Goal: Task Accomplishment & Management: Use online tool/utility

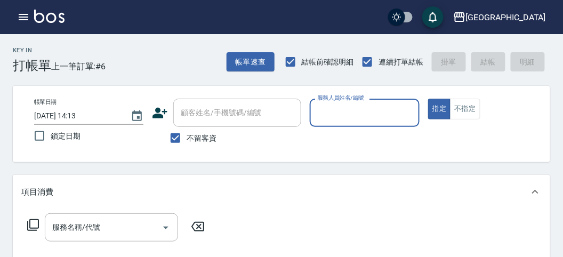
click at [354, 119] on input "服務人員姓名/編號" at bounding box center [365, 112] width 100 height 19
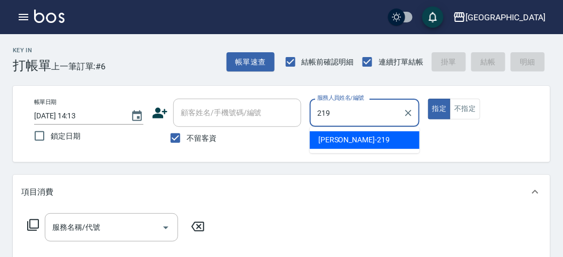
type input "[PERSON_NAME]-219"
type button "true"
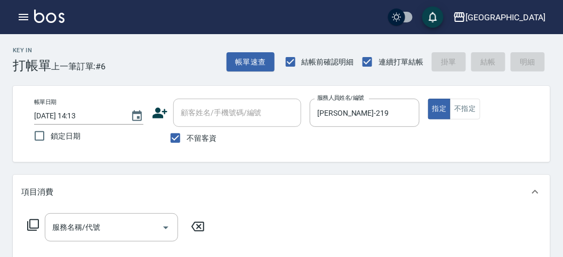
click at [34, 221] on icon at bounding box center [33, 225] width 13 height 13
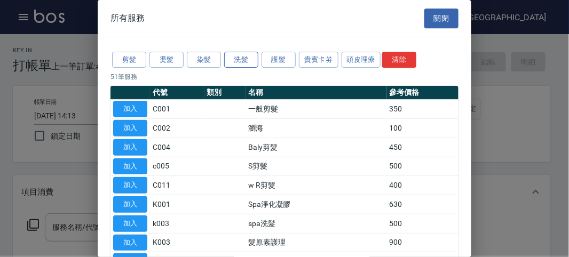
click at [243, 58] on button "洗髮" at bounding box center [241, 60] width 34 height 17
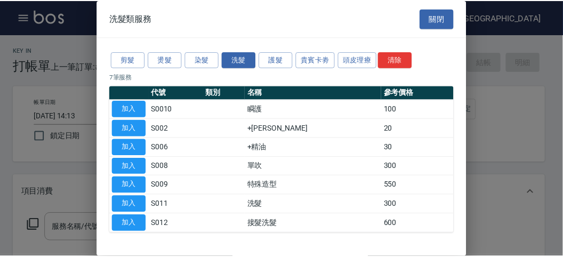
scroll to position [33, 0]
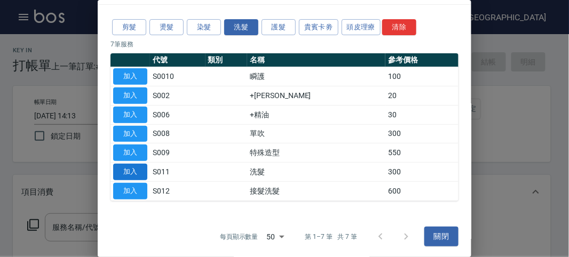
click at [139, 170] on button "加入" at bounding box center [130, 172] width 34 height 17
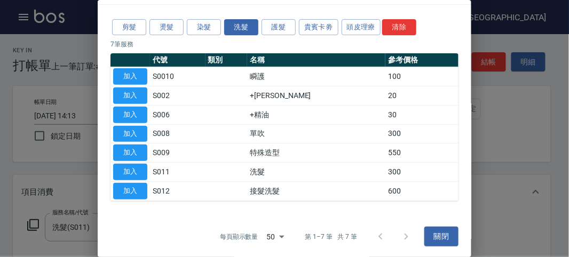
type input "洗髮(S011)"
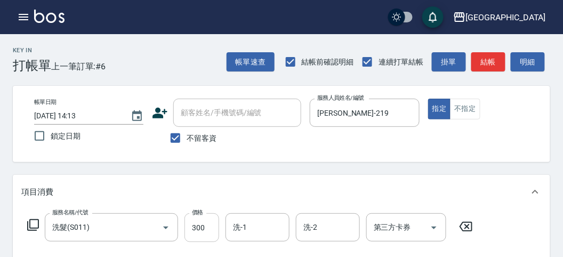
click at [208, 219] on input "300" at bounding box center [202, 227] width 35 height 29
type input "350"
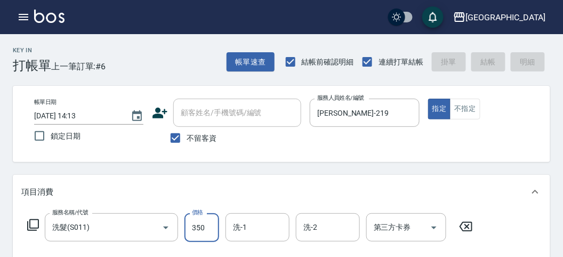
type input "[DATE] 16:15"
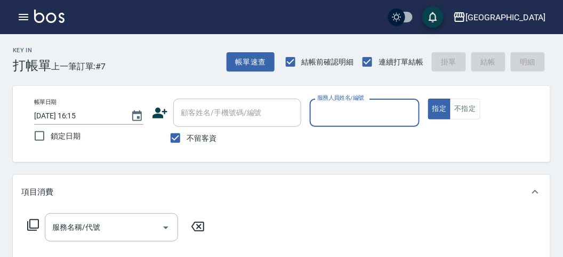
click at [337, 102] on div "服務人員姓名/編號" at bounding box center [364, 113] width 109 height 28
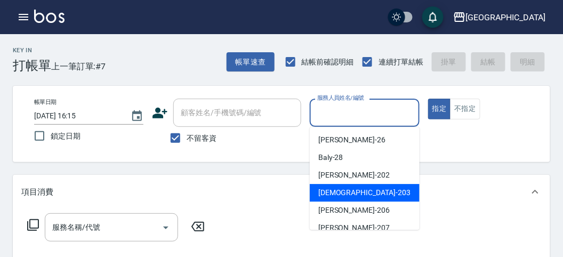
drag, startPoint x: 360, startPoint y: 188, endPoint x: 283, endPoint y: 203, distance: 78.2
click at [357, 188] on div "聖德 -203" at bounding box center [365, 193] width 110 height 18
type input "聖德-203"
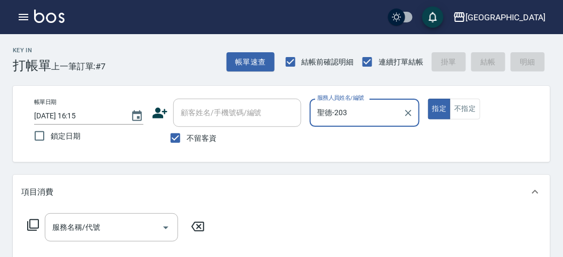
click at [33, 228] on icon at bounding box center [33, 225] width 12 height 12
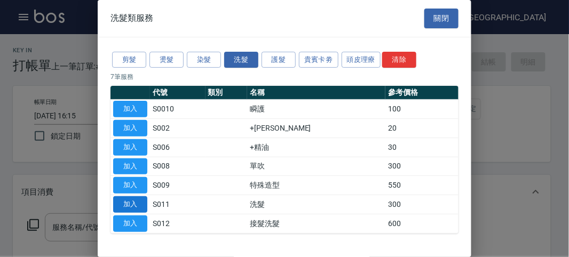
click at [135, 205] on button "加入" at bounding box center [130, 204] width 34 height 17
type input "洗髮(S011)"
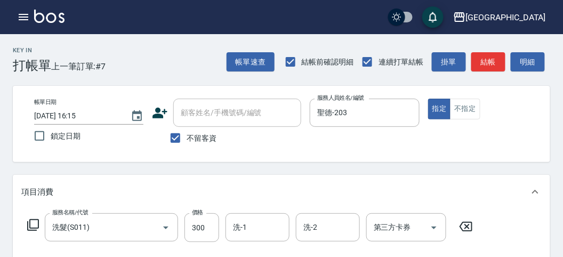
click at [27, 230] on icon at bounding box center [33, 225] width 13 height 13
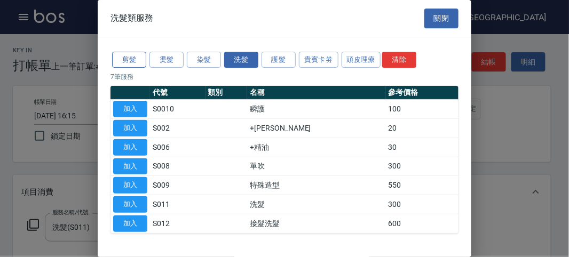
click at [132, 61] on button "剪髮" at bounding box center [129, 60] width 34 height 17
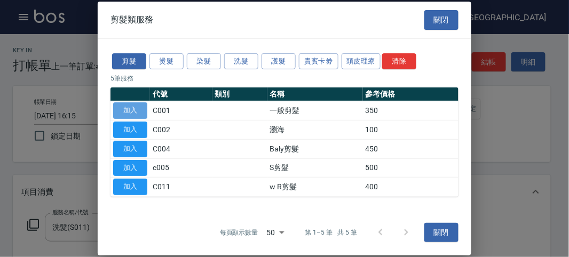
click at [128, 117] on button "加入" at bounding box center [130, 110] width 34 height 17
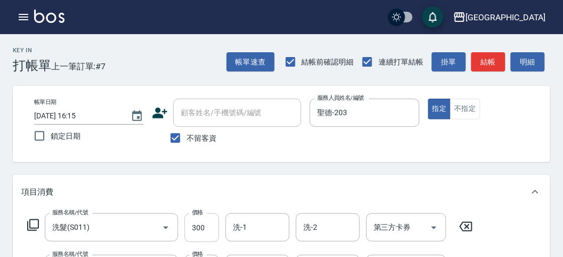
scroll to position [59, 0]
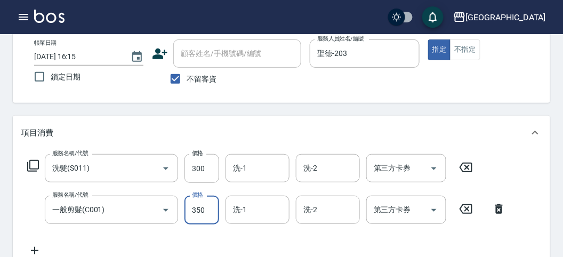
click at [197, 209] on input "350" at bounding box center [202, 210] width 35 height 29
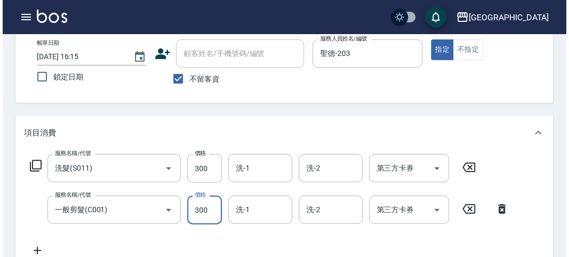
scroll to position [0, 0]
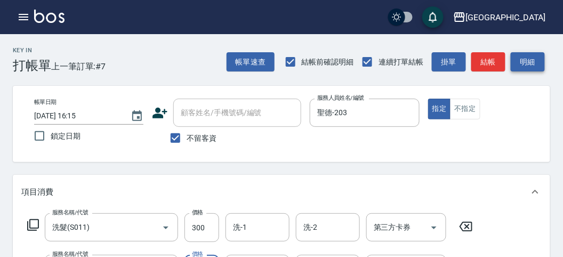
type input "300"
click at [542, 55] on button "明細" at bounding box center [528, 62] width 34 height 20
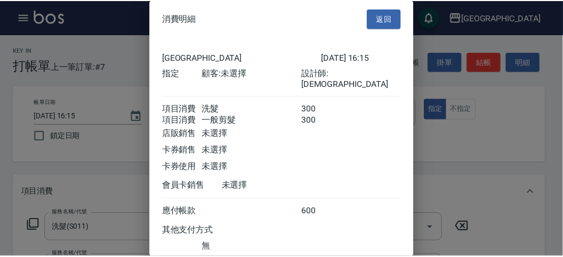
scroll to position [71, 0]
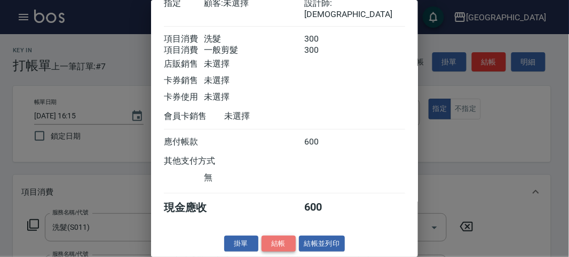
click at [283, 239] on button "結帳" at bounding box center [278, 244] width 34 height 17
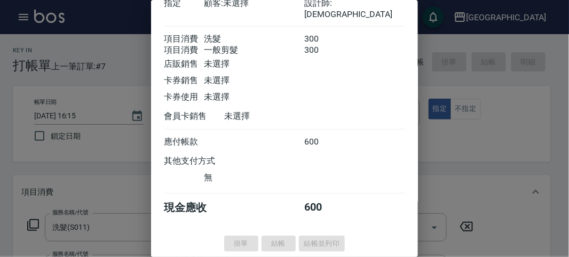
type input "[DATE] 16:21"
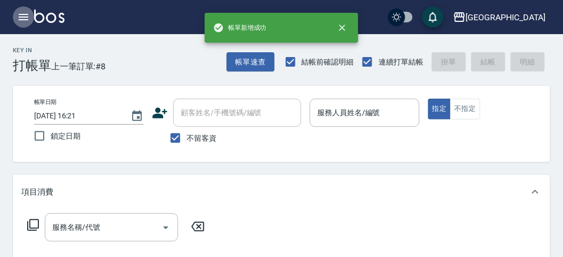
click at [19, 24] on button "button" at bounding box center [23, 16] width 21 height 21
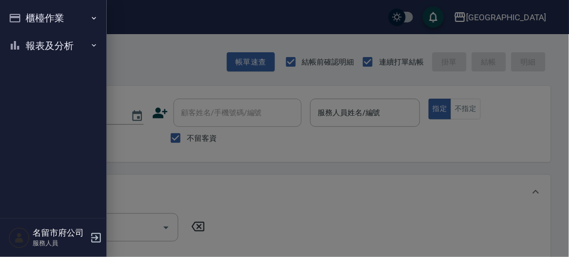
click at [33, 50] on button "報表及分析" at bounding box center [53, 46] width 98 height 28
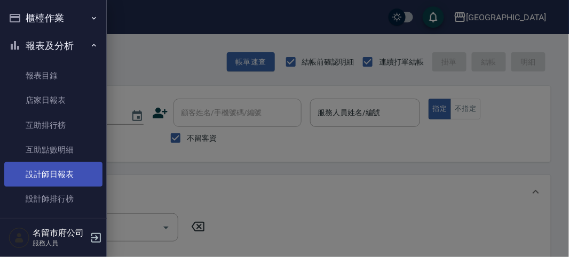
click at [65, 177] on link "設計師日報表" at bounding box center [53, 174] width 98 height 25
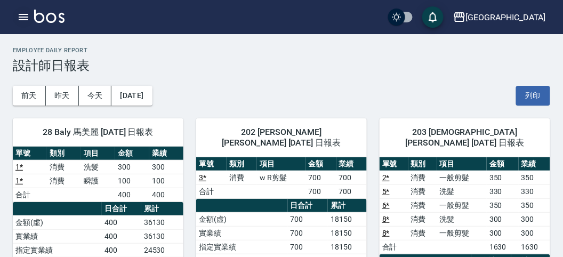
click at [20, 12] on icon "button" at bounding box center [23, 17] width 13 height 13
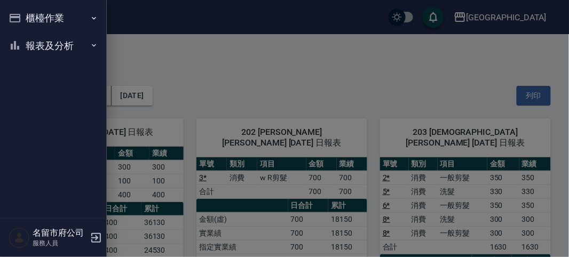
click at [22, 14] on button "櫃檯作業" at bounding box center [53, 18] width 98 height 28
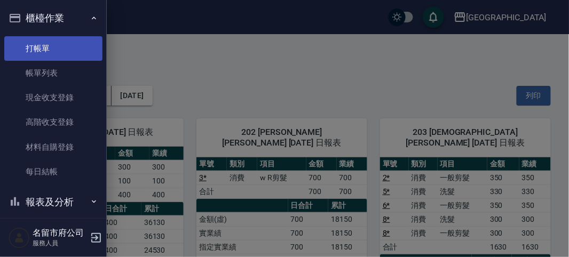
click at [36, 48] on link "打帳單" at bounding box center [53, 48] width 98 height 25
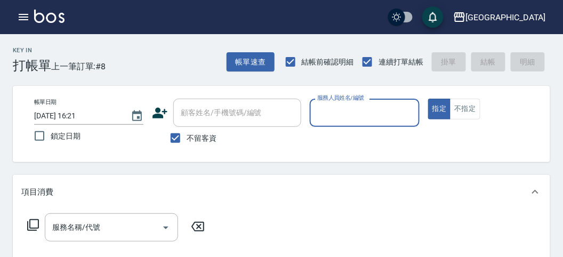
click at [362, 120] on input "服務人員姓名/編號" at bounding box center [365, 112] width 100 height 19
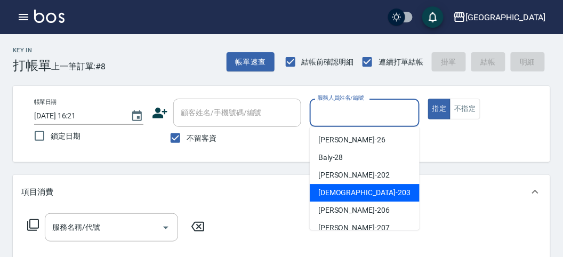
click at [339, 196] on span "聖德 -203" at bounding box center [364, 192] width 92 height 11
type input "聖德-203"
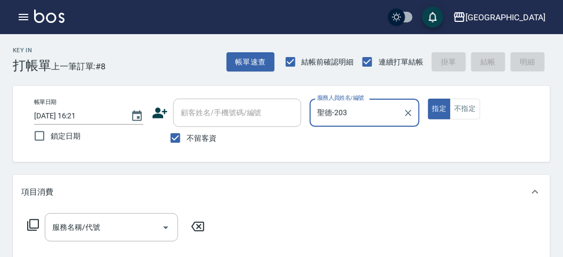
click at [35, 222] on icon at bounding box center [33, 225] width 13 height 13
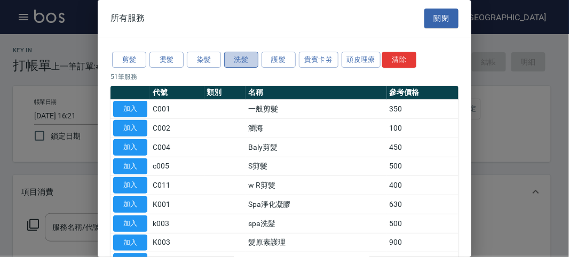
click at [243, 62] on button "洗髮" at bounding box center [241, 60] width 34 height 17
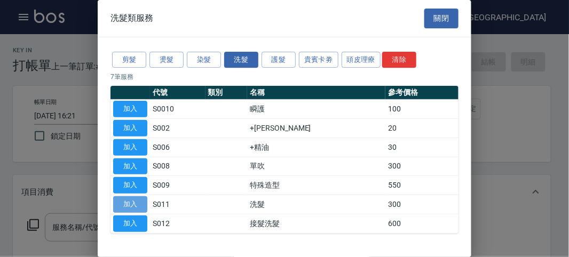
click at [135, 202] on button "加入" at bounding box center [130, 204] width 34 height 17
type input "洗髮(S011)"
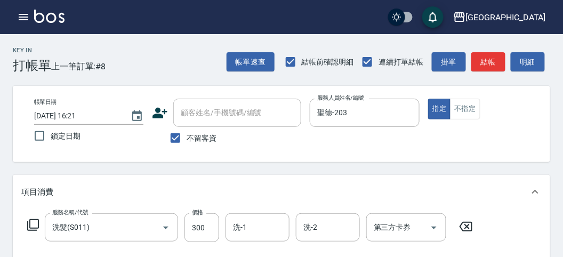
click at [36, 225] on icon at bounding box center [33, 225] width 13 height 13
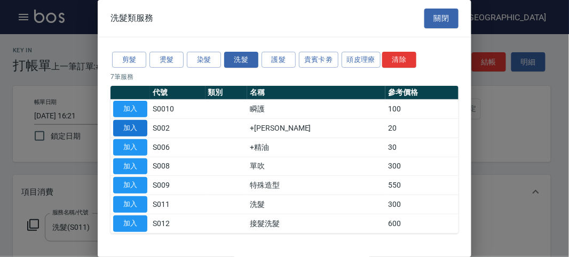
click at [141, 133] on button "加入" at bounding box center [130, 128] width 34 height 17
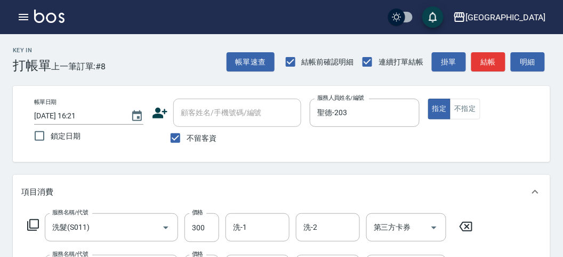
click at [29, 222] on div "服務名稱/代號 洗髮(S011) 服務名稱/代號 價格 300 價格 洗-1 洗-1 洗-2 洗-2 第三方卡券 第三方卡券" at bounding box center [250, 227] width 458 height 29
click at [29, 222] on icon at bounding box center [33, 225] width 12 height 12
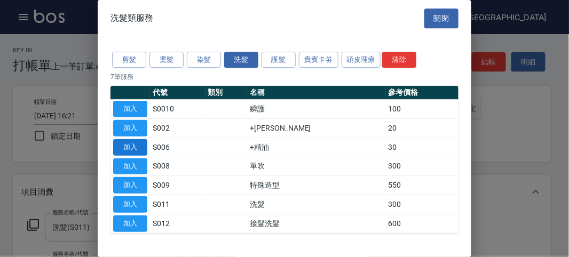
click at [134, 143] on button "加入" at bounding box center [130, 147] width 34 height 17
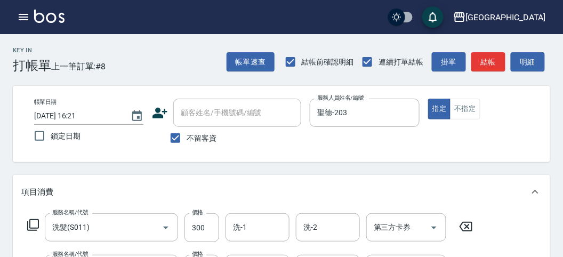
scroll to position [118, 0]
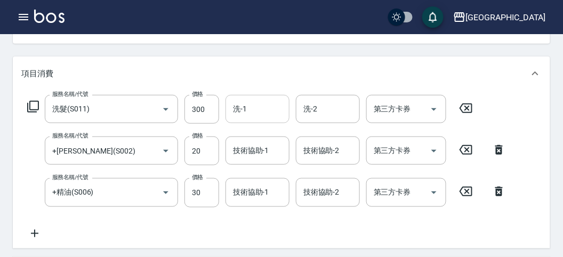
click at [267, 116] on input "洗-1" at bounding box center [257, 109] width 54 height 19
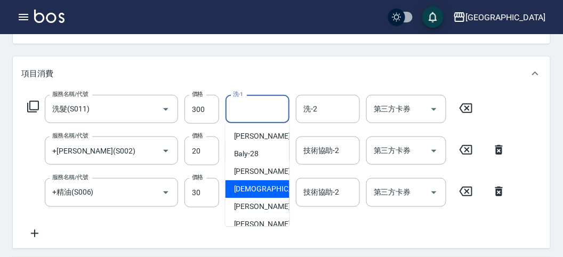
scroll to position [116, 0]
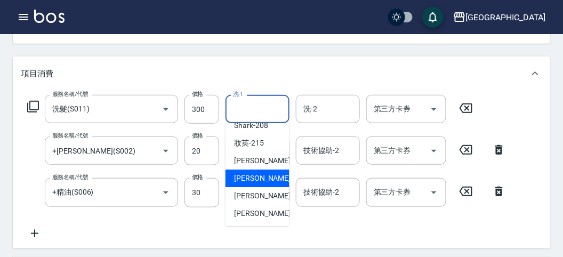
click at [274, 178] on span "Min Min -218" at bounding box center [269, 178] width 71 height 11
type input "Min Min-218"
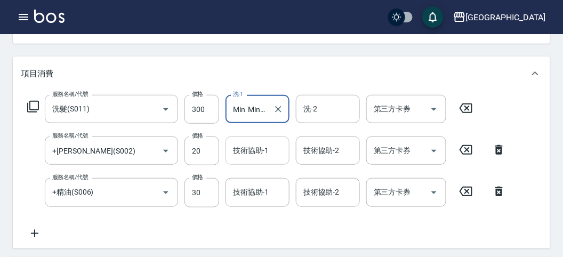
drag, startPoint x: 249, startPoint y: 139, endPoint x: 256, endPoint y: 154, distance: 16.2
click at [249, 139] on div "技術協助-1" at bounding box center [258, 151] width 64 height 28
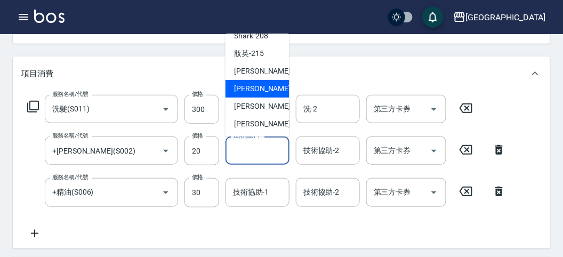
click at [270, 86] on span "Min Min -218" at bounding box center [269, 88] width 71 height 11
type input "Min Min-218"
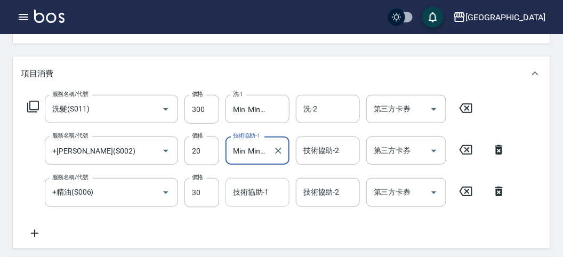
click at [244, 196] on input "技術協助-1" at bounding box center [257, 192] width 54 height 19
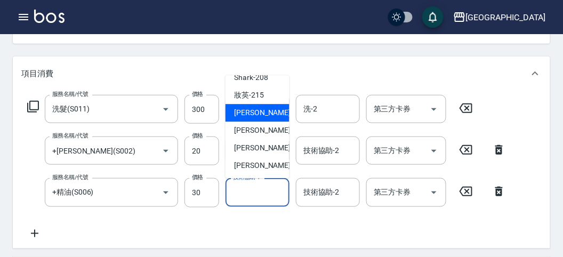
click at [246, 122] on div "Min Min -218" at bounding box center [258, 131] width 64 height 18
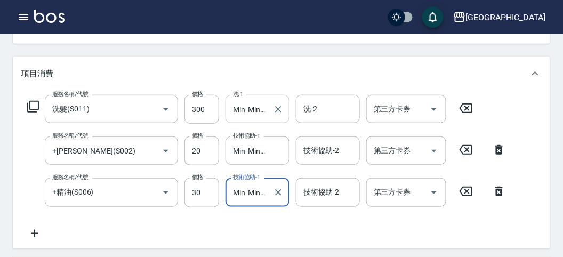
type input "Min Min-218"
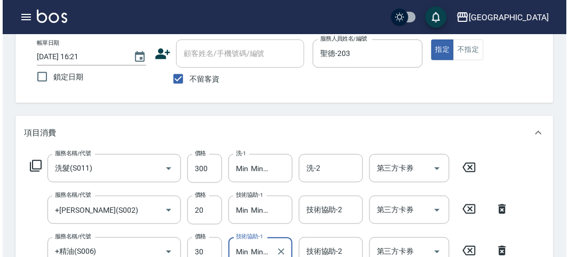
scroll to position [0, 0]
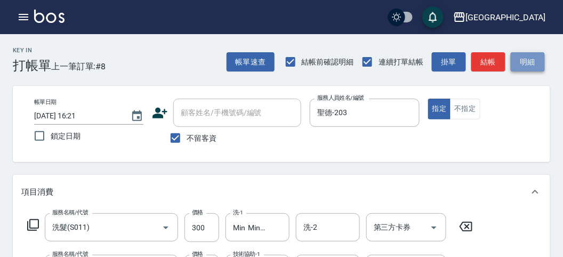
click at [529, 57] on button "明細" at bounding box center [528, 62] width 34 height 20
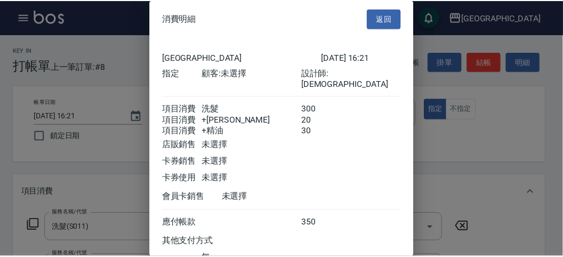
scroll to position [83, 0]
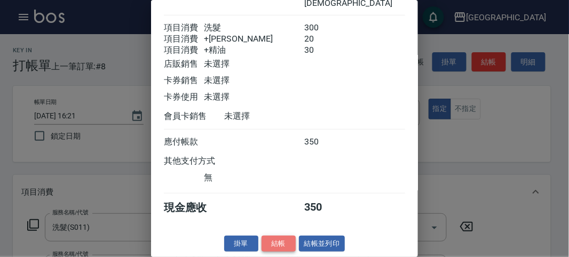
click at [276, 244] on button "結帳" at bounding box center [278, 244] width 34 height 17
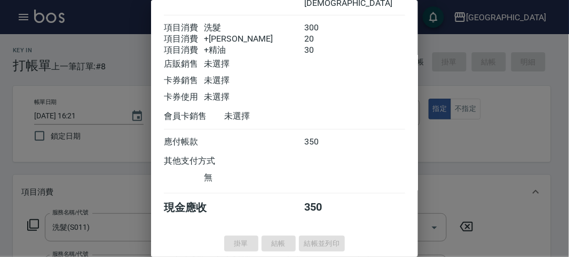
type input "[DATE] 16:22"
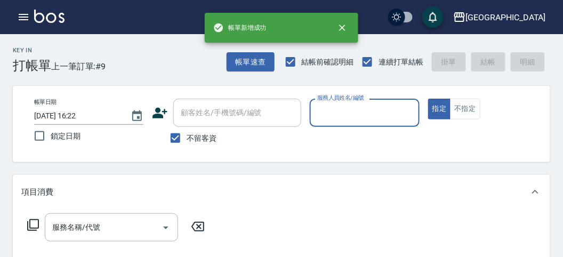
click at [28, 19] on icon "button" at bounding box center [23, 17] width 13 height 13
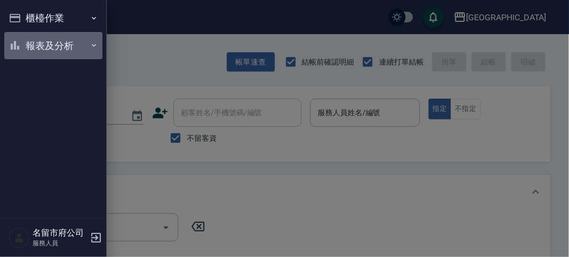
click at [27, 45] on button "報表及分析" at bounding box center [53, 46] width 98 height 28
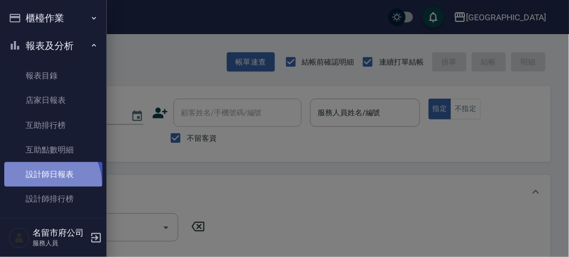
click at [43, 184] on link "設計師日報表" at bounding box center [53, 174] width 98 height 25
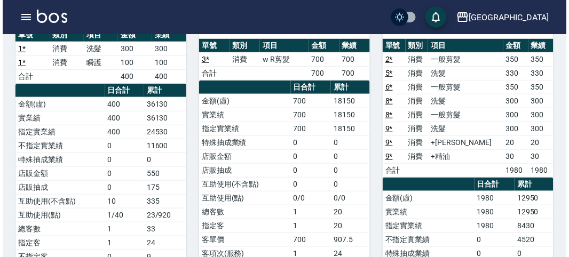
scroll to position [59, 0]
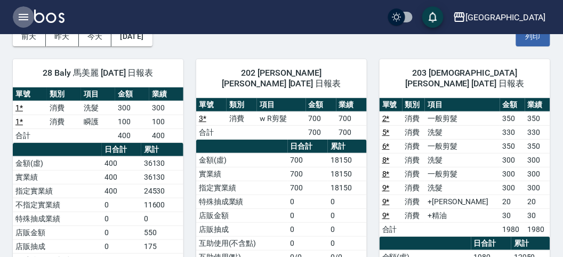
click at [20, 19] on icon "button" at bounding box center [23, 17] width 13 height 13
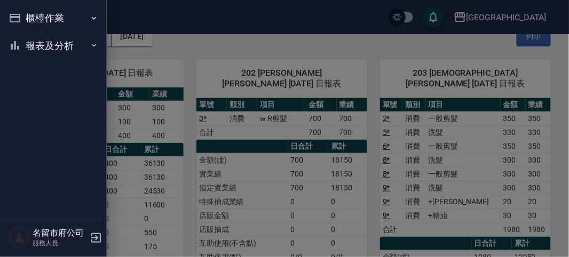
click at [20, 19] on button "櫃檯作業" at bounding box center [53, 18] width 98 height 28
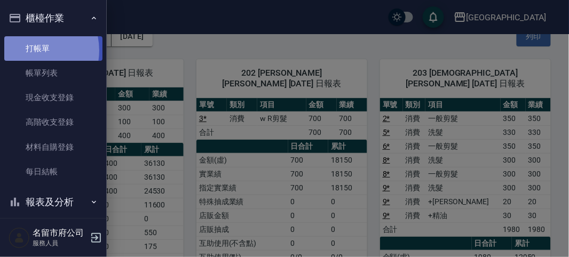
click at [28, 50] on link "打帳單" at bounding box center [53, 48] width 98 height 25
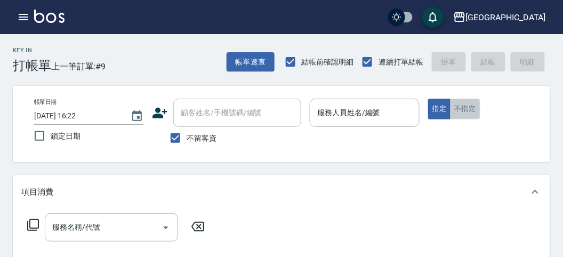
click at [468, 110] on button "不指定" at bounding box center [465, 109] width 30 height 21
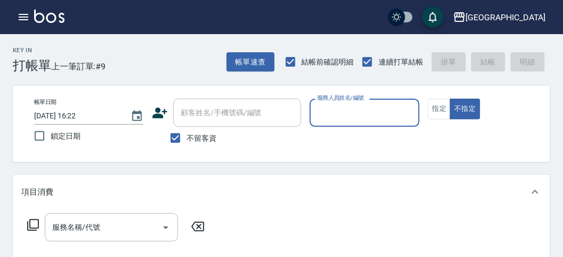
click at [295, 110] on input "顧客姓名/手機號碼/編號" at bounding box center [237, 112] width 118 height 19
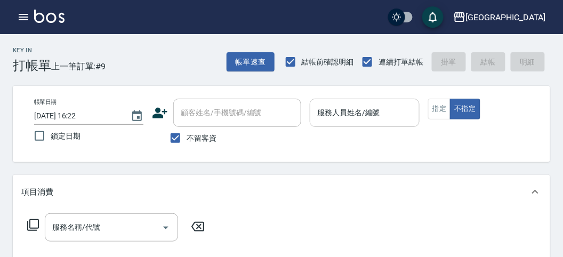
click at [316, 111] on input "服務人員姓名/編號" at bounding box center [365, 112] width 100 height 19
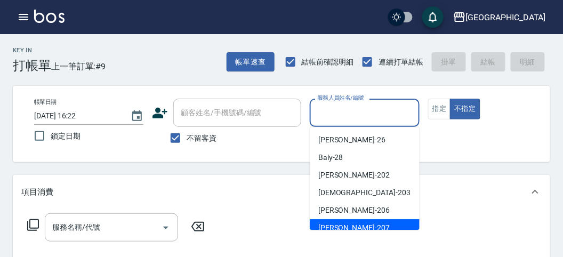
click at [338, 222] on div "[PERSON_NAME] -207" at bounding box center [365, 228] width 110 height 18
type input "[PERSON_NAME]-207"
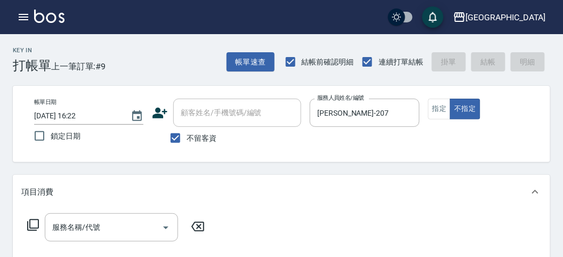
click at [33, 222] on icon at bounding box center [33, 225] width 13 height 13
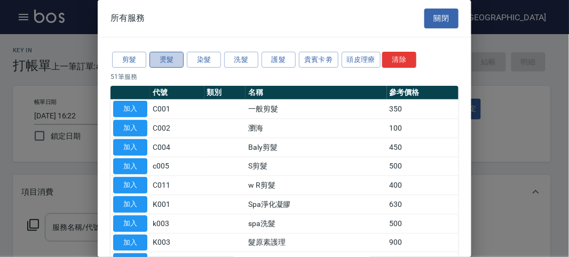
click at [166, 62] on button "燙髮" at bounding box center [166, 60] width 34 height 17
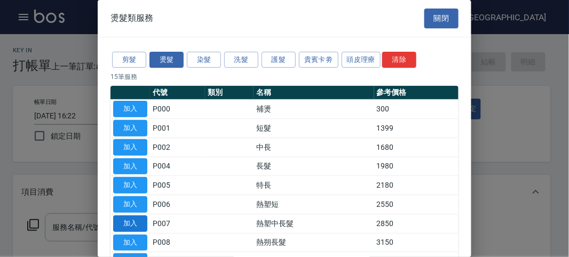
click at [135, 225] on button "加入" at bounding box center [130, 223] width 34 height 17
type input "熱塑中長髮(P007)"
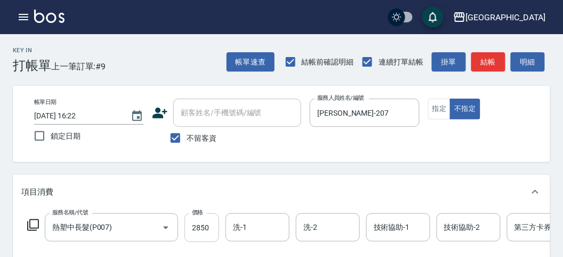
click at [211, 231] on input "2850" at bounding box center [202, 227] width 35 height 29
type input "2900"
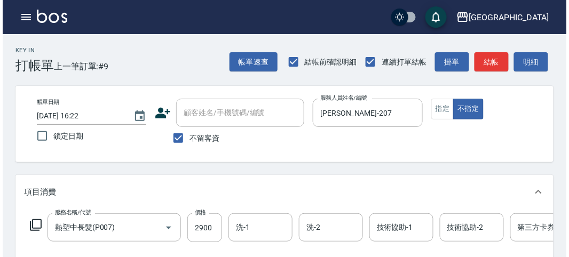
scroll to position [322, 0]
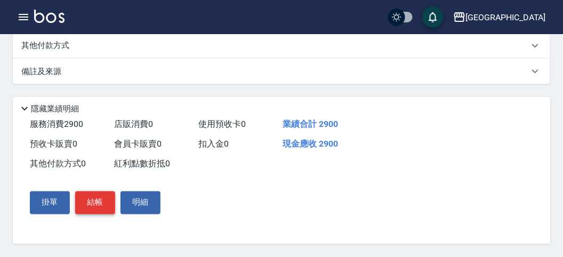
click at [106, 196] on button "結帳" at bounding box center [95, 202] width 40 height 22
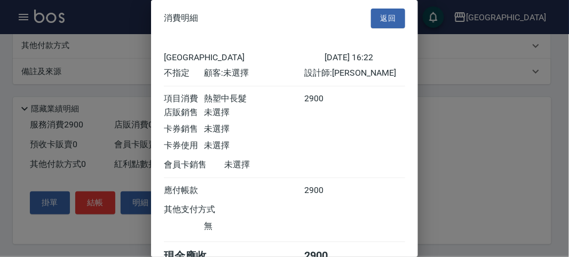
scroll to position [59, 0]
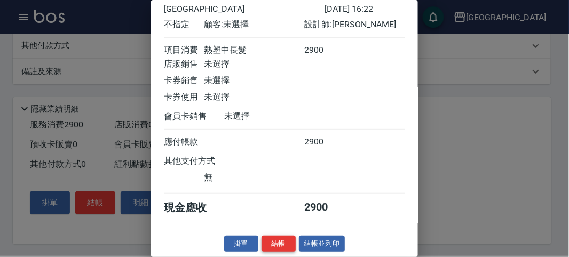
click at [266, 244] on button "結帳" at bounding box center [278, 244] width 34 height 17
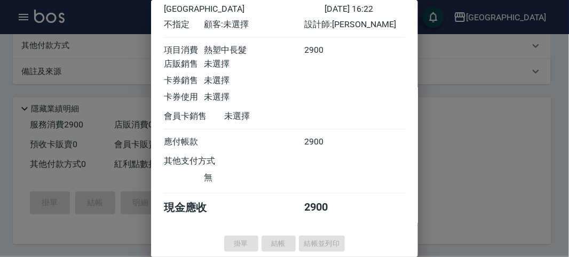
type input "[DATE] 16:26"
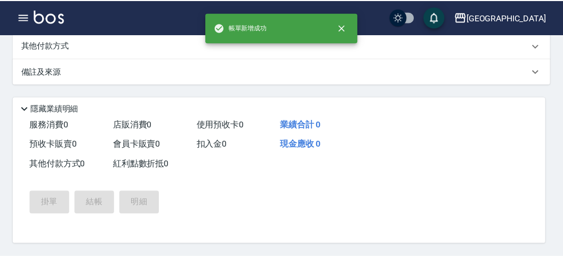
scroll to position [0, 0]
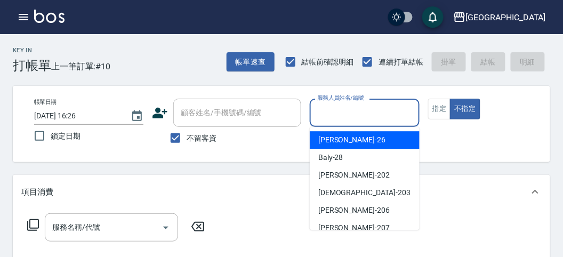
click at [383, 110] on input "服務人員姓名/編號" at bounding box center [365, 112] width 100 height 19
click at [341, 138] on span "[PERSON_NAME] -26" at bounding box center [351, 139] width 67 height 11
type input "[PERSON_NAME]-26"
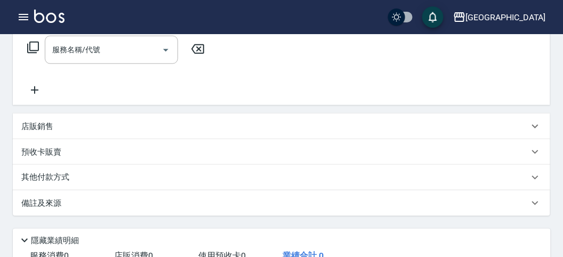
scroll to position [118, 0]
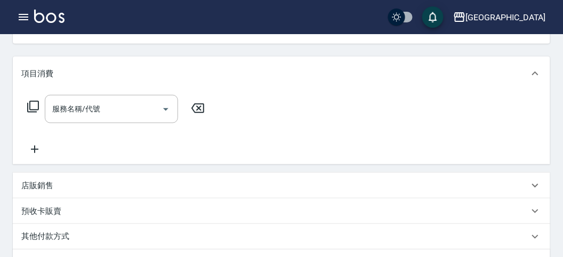
click at [31, 103] on icon at bounding box center [33, 106] width 13 height 13
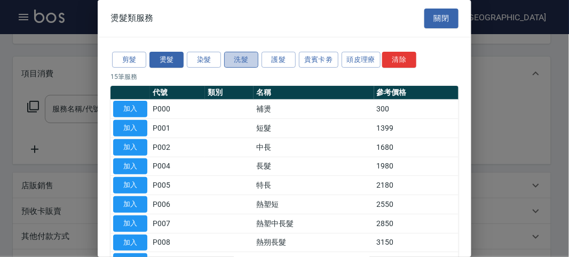
click at [235, 60] on button "洗髮" at bounding box center [241, 60] width 34 height 17
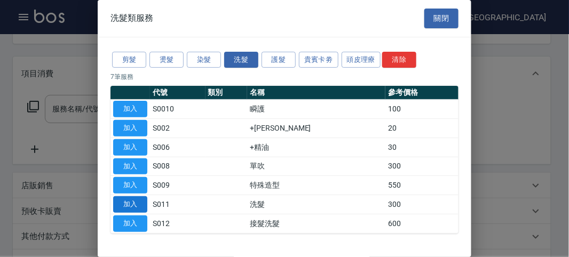
click at [140, 198] on button "加入" at bounding box center [130, 204] width 34 height 17
type input "洗髮(S011)"
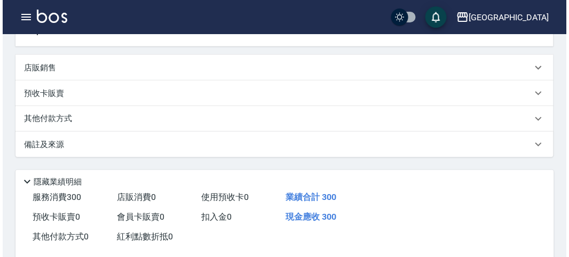
scroll to position [312, 0]
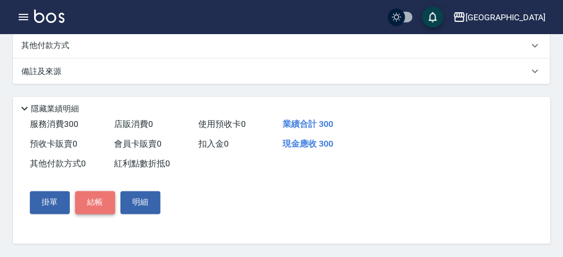
click at [102, 201] on button "結帳" at bounding box center [95, 202] width 40 height 22
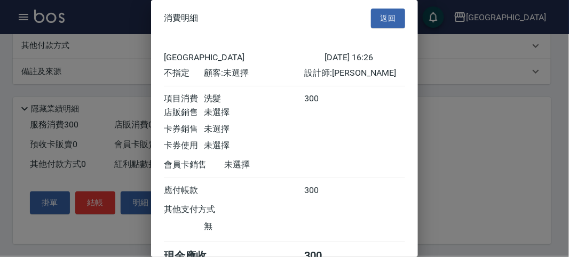
scroll to position [59, 0]
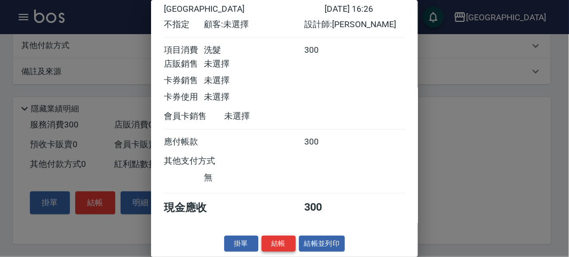
click at [276, 241] on button "結帳" at bounding box center [278, 244] width 34 height 17
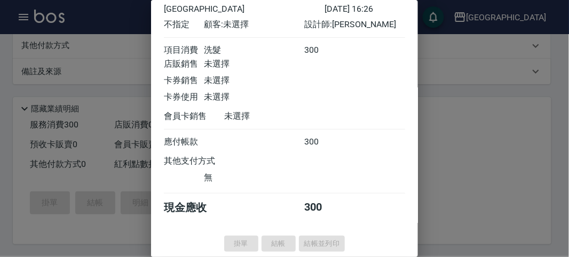
type input "[DATE] 16:40"
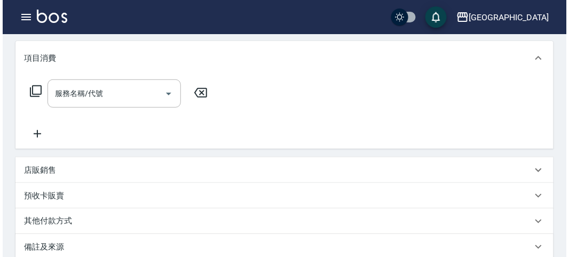
scroll to position [0, 0]
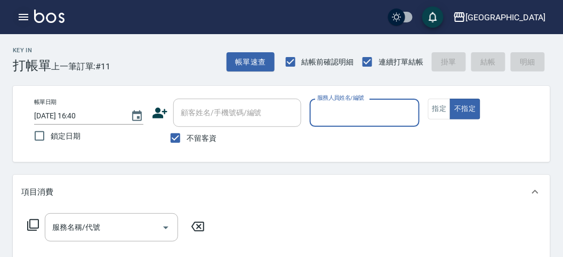
click at [25, 17] on icon "button" at bounding box center [24, 17] width 10 height 6
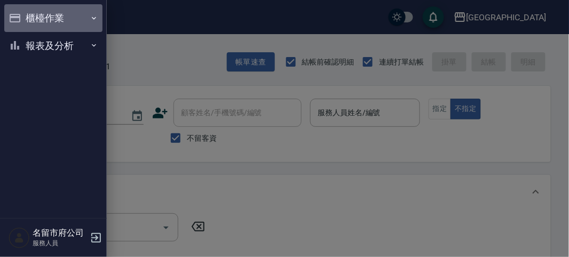
click at [93, 18] on icon "button" at bounding box center [94, 18] width 9 height 9
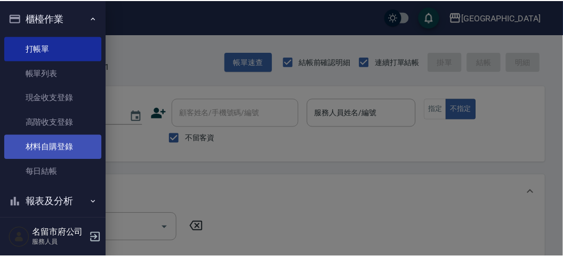
scroll to position [10, 0]
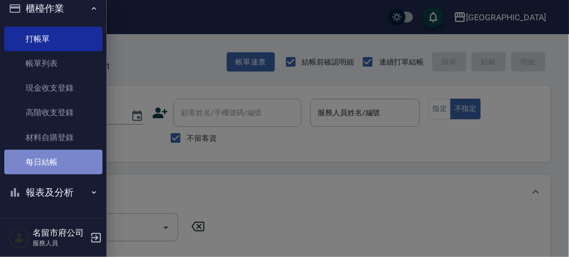
click at [55, 158] on link "每日結帳" at bounding box center [53, 162] width 98 height 25
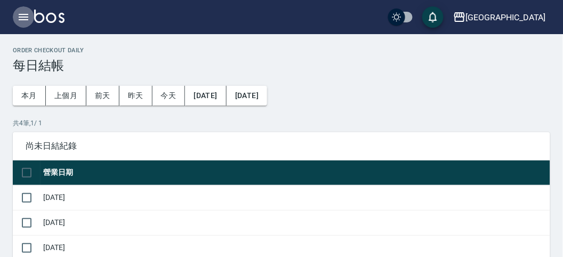
click at [19, 22] on icon "button" at bounding box center [23, 17] width 13 height 13
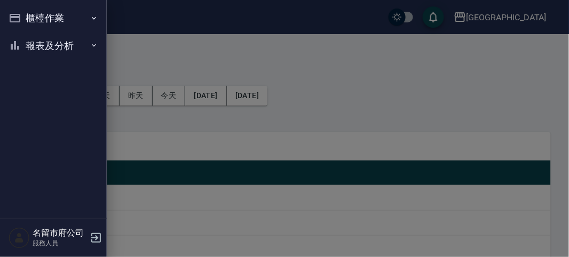
click at [98, 18] on icon "button" at bounding box center [94, 18] width 9 height 9
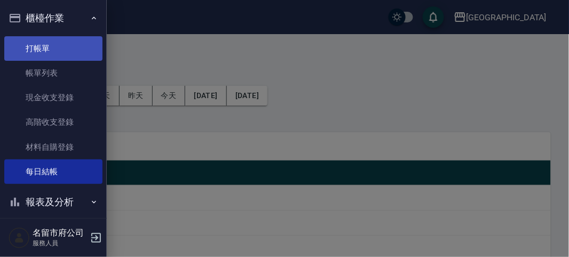
click at [52, 44] on link "打帳單" at bounding box center [53, 48] width 98 height 25
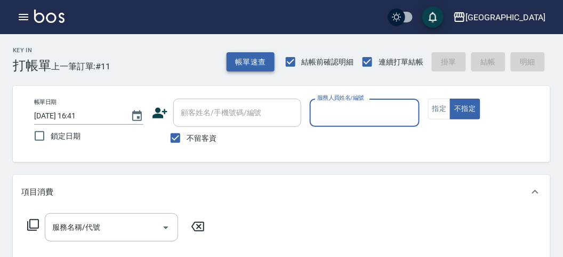
click at [236, 65] on button "帳單速查" at bounding box center [251, 62] width 48 height 20
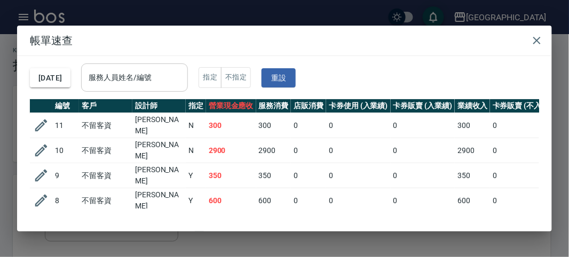
click at [166, 78] on input "服務人員姓名/編號" at bounding box center [134, 77] width 97 height 19
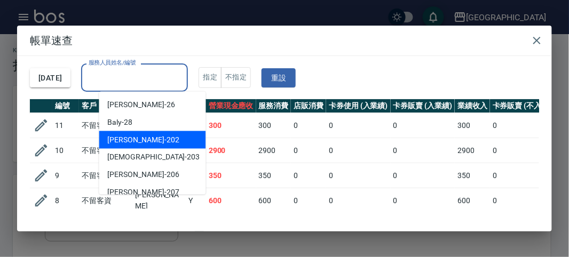
click at [525, 72] on div "[DATE] 服務人員姓名/編號 服務人員姓名/編號 指定 不指定 重設" at bounding box center [284, 77] width 509 height 43
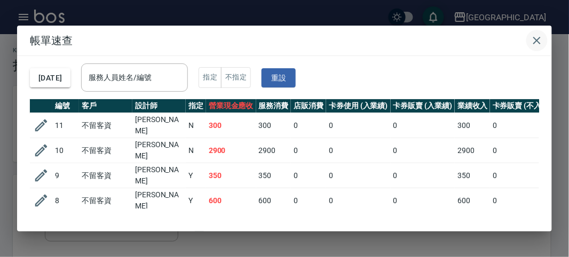
click at [536, 45] on icon "button" at bounding box center [536, 40] width 13 height 13
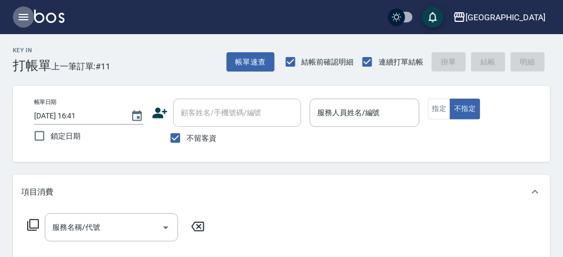
click at [27, 18] on icon "button" at bounding box center [23, 17] width 13 height 13
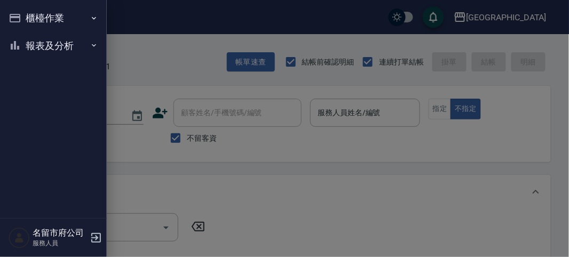
click at [38, 43] on button "報表及分析" at bounding box center [53, 46] width 98 height 28
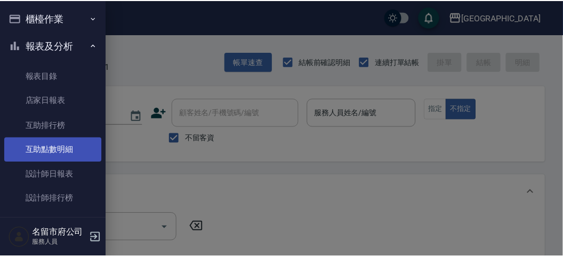
scroll to position [35, 0]
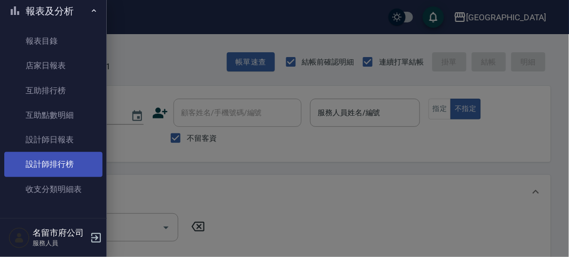
click at [79, 170] on link "設計師排行榜" at bounding box center [53, 164] width 98 height 25
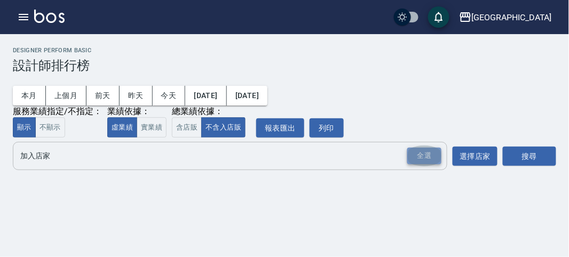
click at [431, 158] on div "全選" at bounding box center [424, 156] width 34 height 17
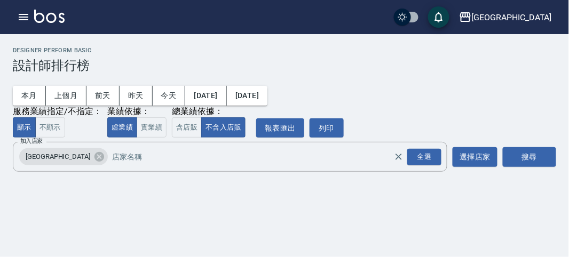
click at [501, 154] on div "加入店家 名留市府 全選 加入店家 選擇店家 搜尋" at bounding box center [284, 157] width 543 height 30
click at [517, 155] on button "搜尋" at bounding box center [528, 157] width 53 height 20
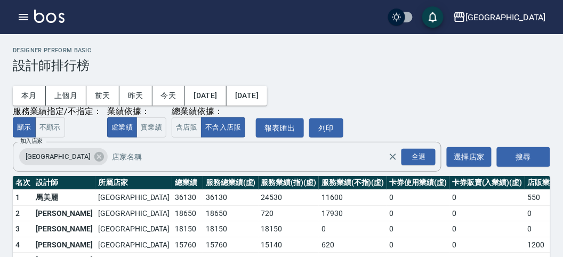
scroll to position [93, 0]
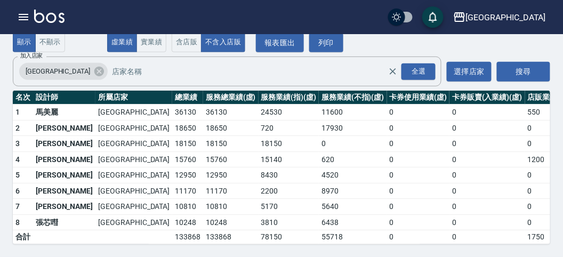
click at [55, 18] on img at bounding box center [49, 16] width 30 height 13
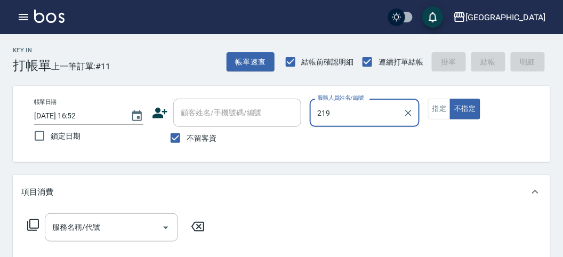
type input "219"
click at [450, 99] on button "不指定" at bounding box center [465, 109] width 30 height 21
type button "false"
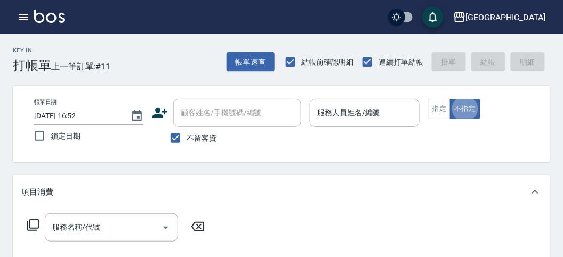
click at [31, 223] on icon at bounding box center [33, 225] width 13 height 13
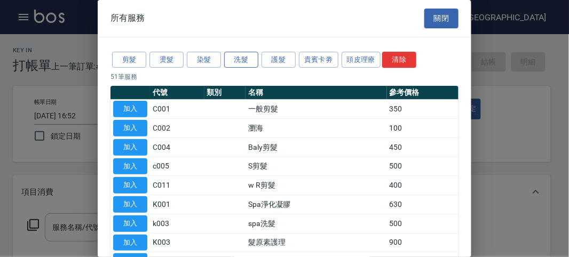
click at [250, 66] on button "洗髮" at bounding box center [241, 60] width 34 height 17
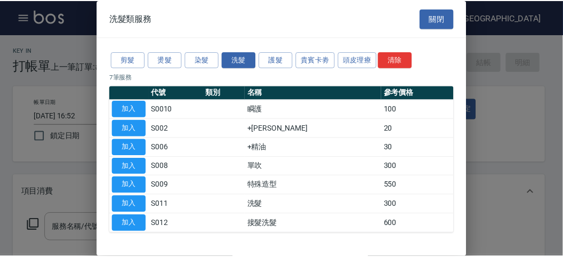
scroll to position [33, 0]
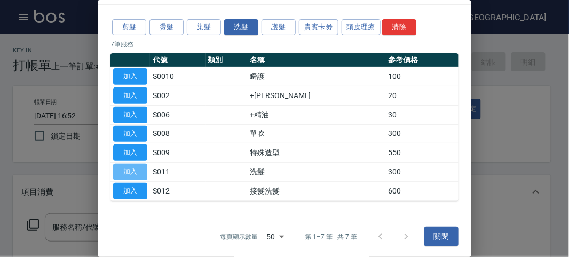
drag, startPoint x: 136, startPoint y: 169, endPoint x: 196, endPoint y: 156, distance: 61.6
click at [136, 171] on button "加入" at bounding box center [130, 172] width 34 height 17
type input "洗髮(S011)"
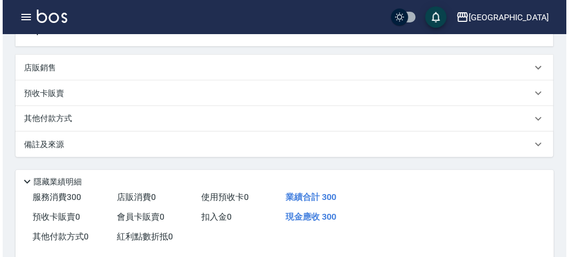
scroll to position [312, 0]
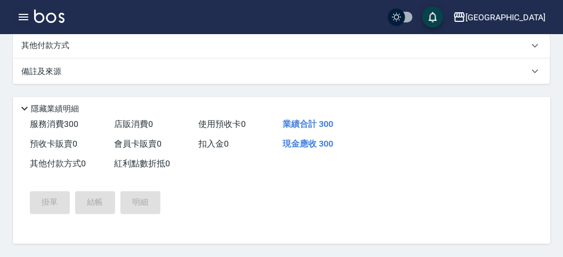
click at [22, 15] on icon "button" at bounding box center [23, 17] width 13 height 13
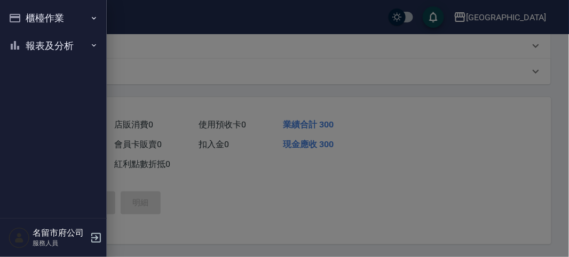
click at [97, 44] on icon "button" at bounding box center [94, 45] width 9 height 9
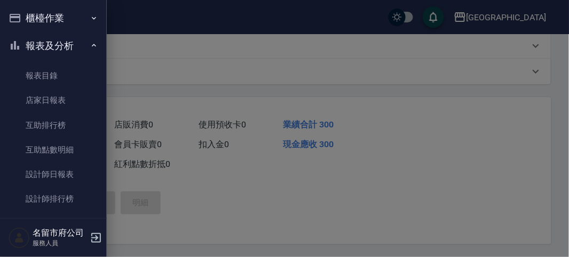
scroll to position [35, 0]
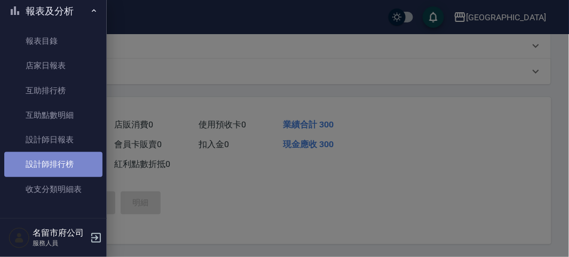
click at [82, 166] on link "設計師排行榜" at bounding box center [53, 164] width 98 height 25
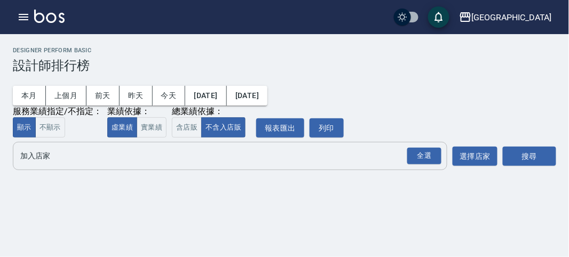
click at [443, 159] on div "全選 加入店家" at bounding box center [230, 156] width 434 height 28
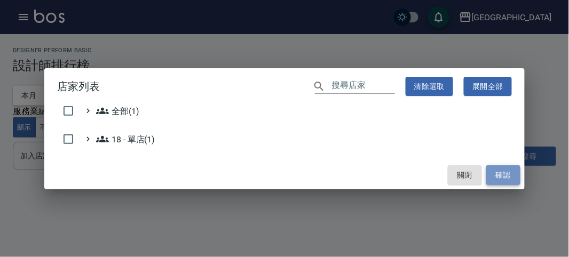
click at [510, 180] on button "確認" at bounding box center [503, 175] width 34 height 20
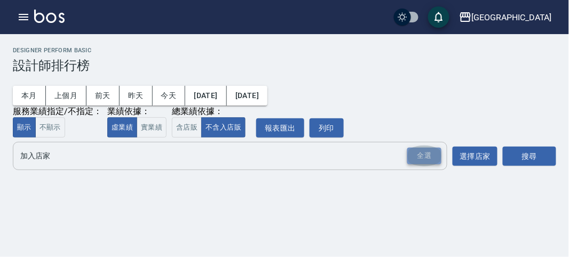
click at [422, 153] on div "全選" at bounding box center [424, 156] width 34 height 17
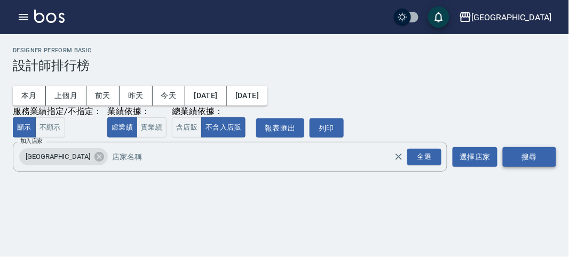
click at [523, 156] on button "搜尋" at bounding box center [528, 157] width 53 height 20
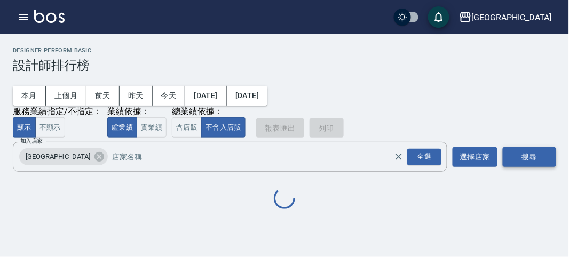
click at [523, 156] on button "搜尋" at bounding box center [528, 157] width 53 height 20
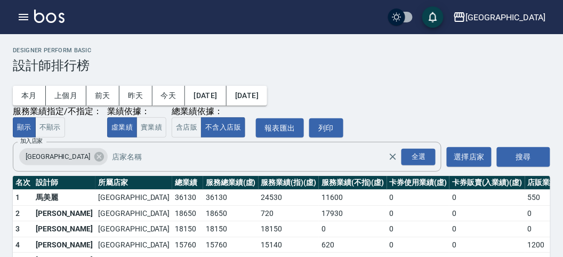
scroll to position [93, 0]
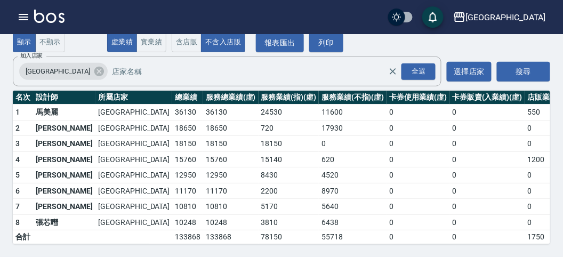
click at [58, 19] on img at bounding box center [49, 16] width 30 height 13
